Goal: Information Seeking & Learning: Learn about a topic

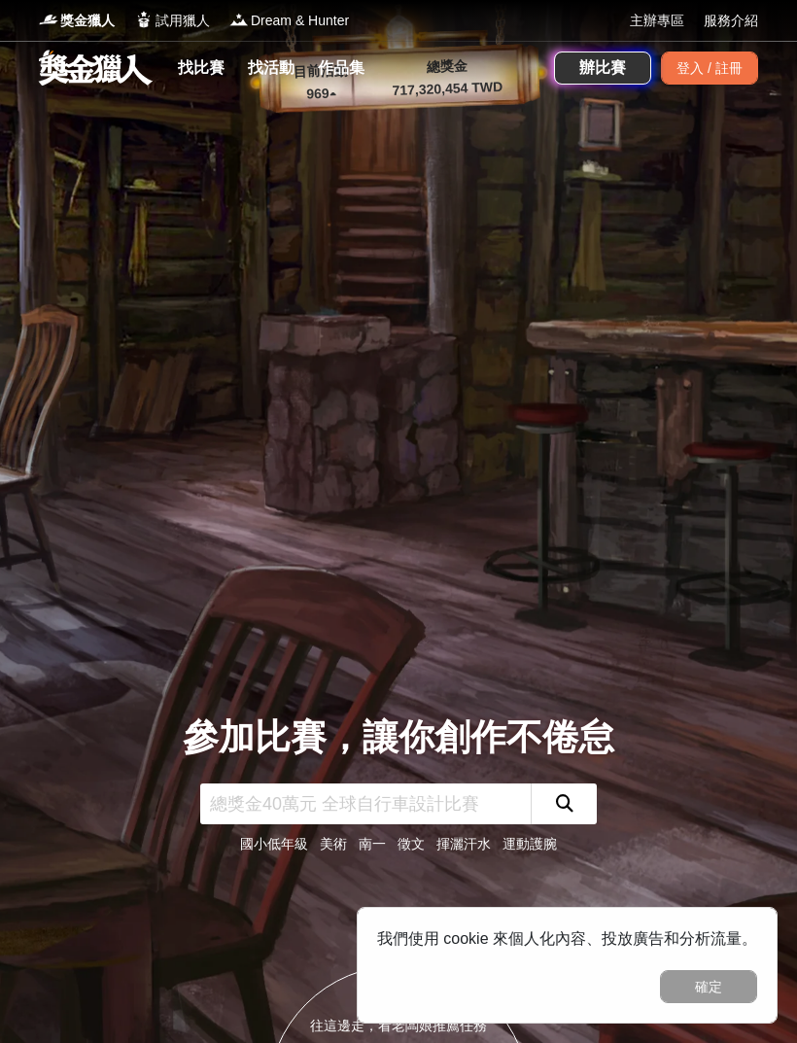
click at [203, 78] on link "找比賽" at bounding box center [201, 67] width 62 height 27
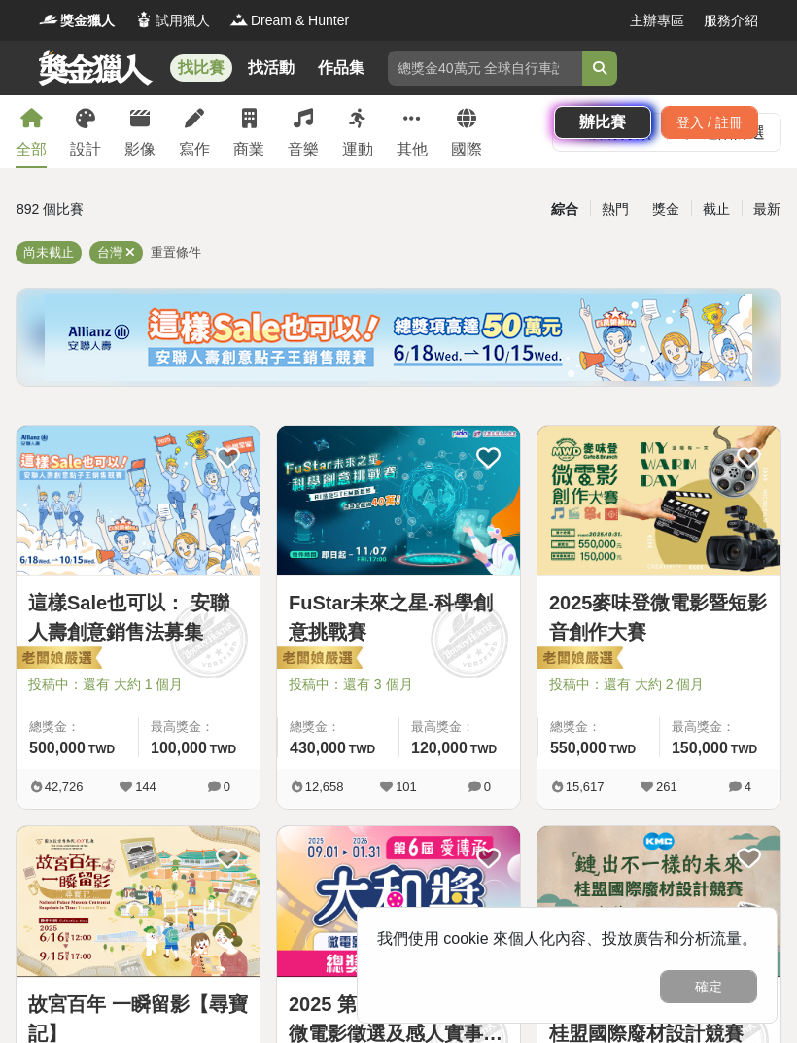
click at [258, 137] on div "找比賽 找活動 作品集 108課綱 社會人士 參賽資格 南一 公益 國內 辦比賽 登入 / 註冊" at bounding box center [398, 95] width 797 height 109
click at [250, 132] on div "找比賽 找活動 作品集 108課綱 社會人士 參賽資格 南一 公益 國內 辦比賽 登入 / 註冊" at bounding box center [398, 95] width 797 height 109
click at [245, 154] on div "商業" at bounding box center [248, 149] width 31 height 23
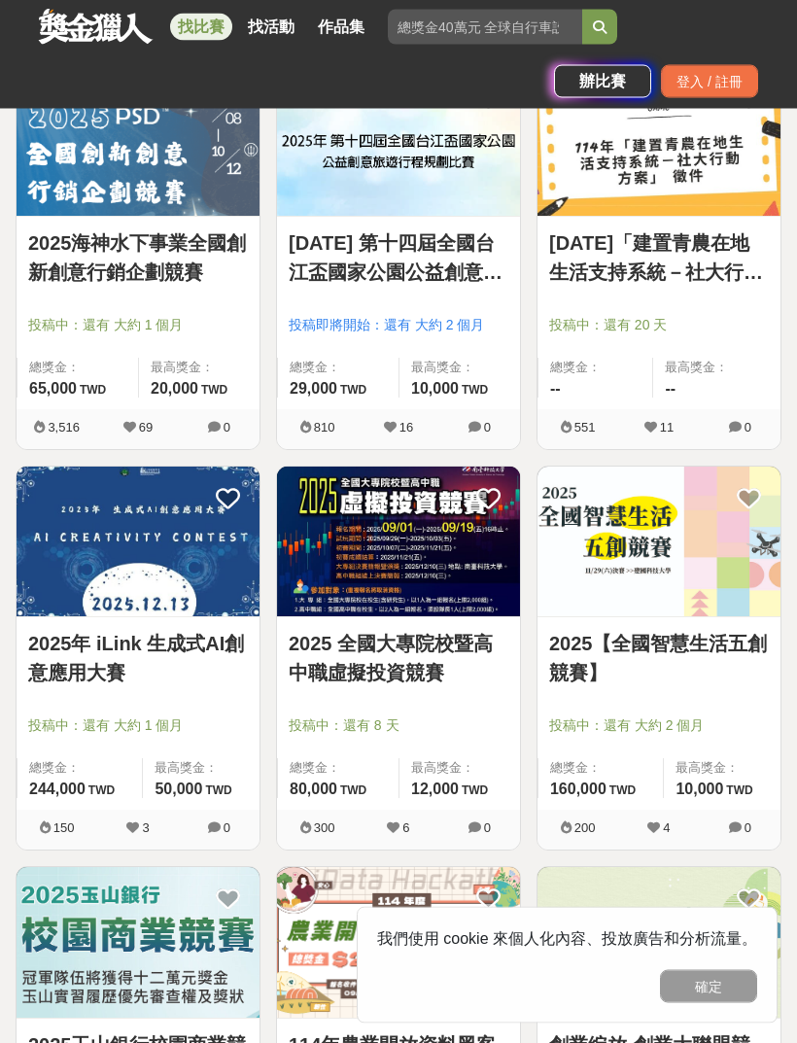
scroll to position [1617, 0]
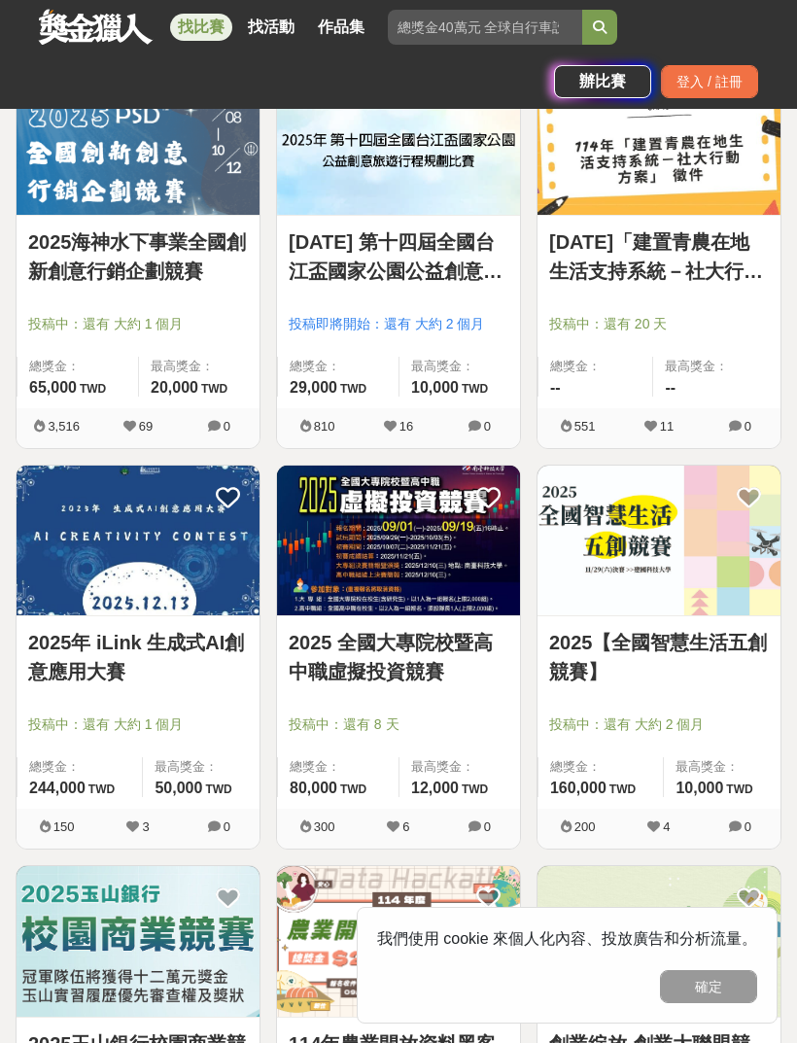
click at [440, 600] on img at bounding box center [398, 541] width 243 height 150
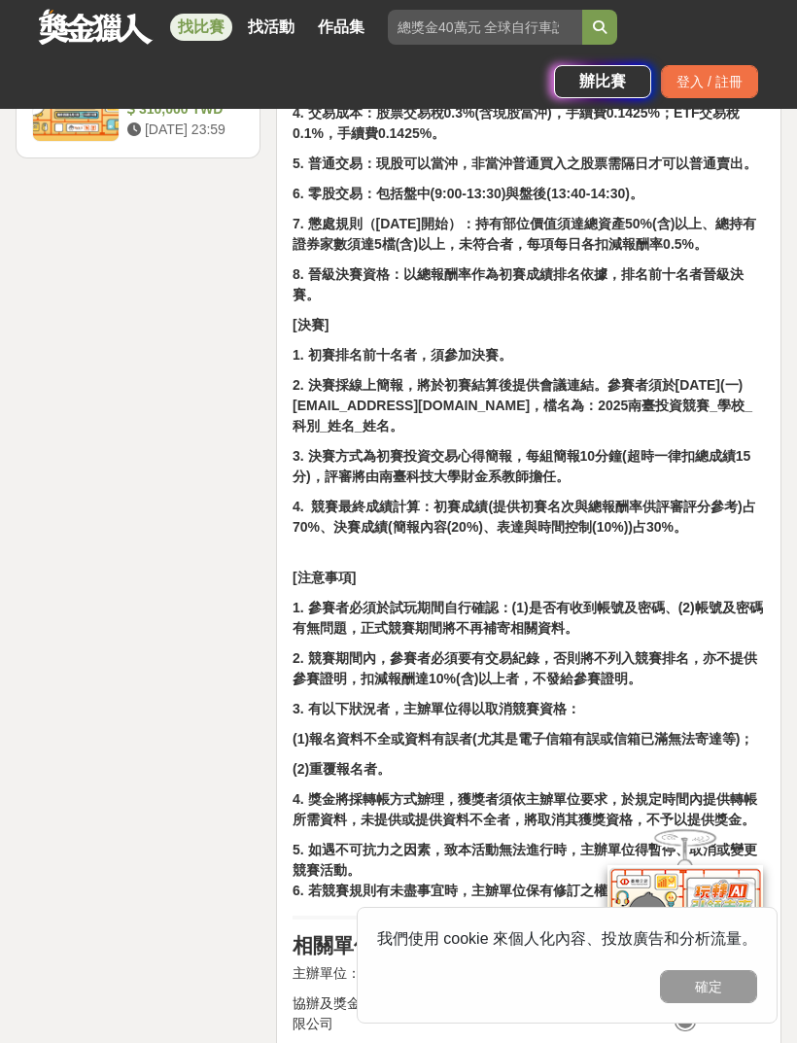
scroll to position [3029, 0]
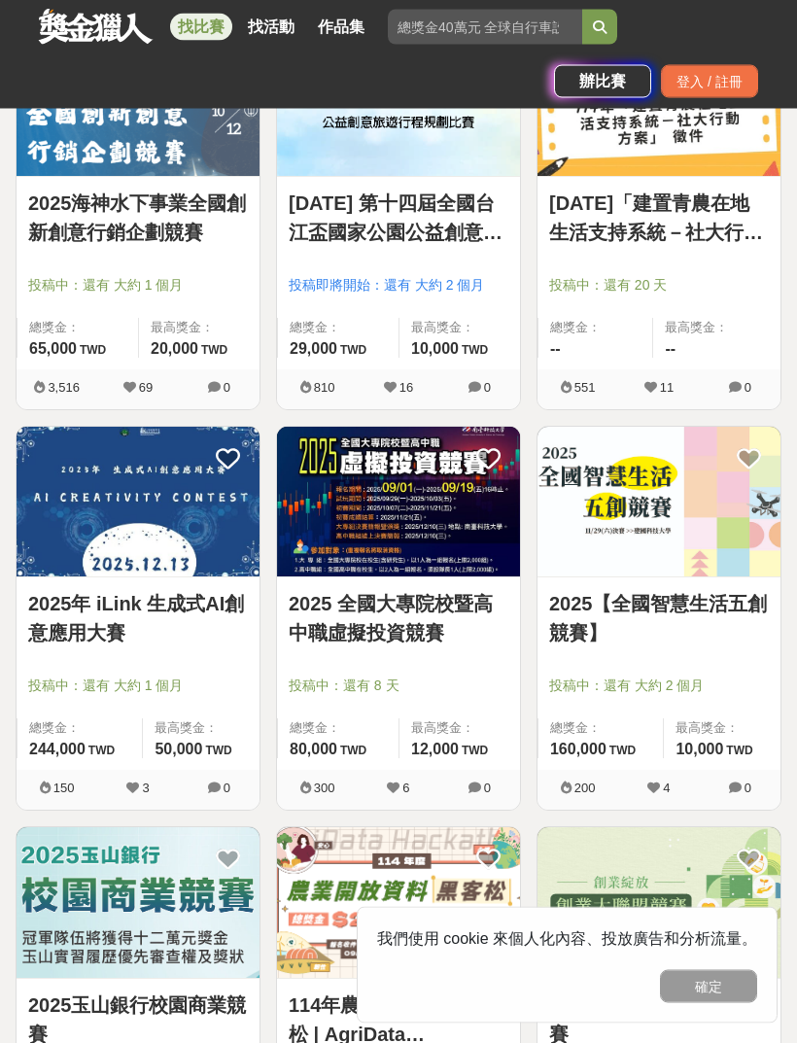
scroll to position [1639, 0]
